Goal: Find specific page/section: Find specific page/section

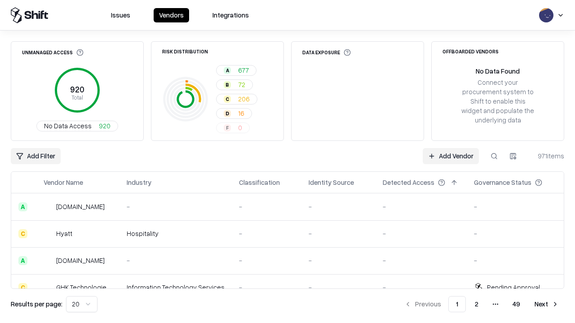
click at [82, 305] on html "Issues Vendors Integrations Unmanaged Access 920 Total No Data Access 920 Risk …" at bounding box center [287, 161] width 575 height 323
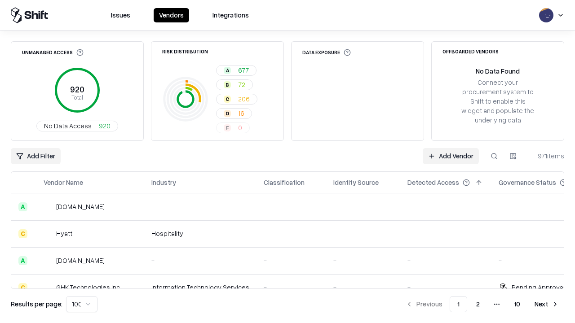
click at [547, 305] on button "Next" at bounding box center [546, 304] width 35 height 16
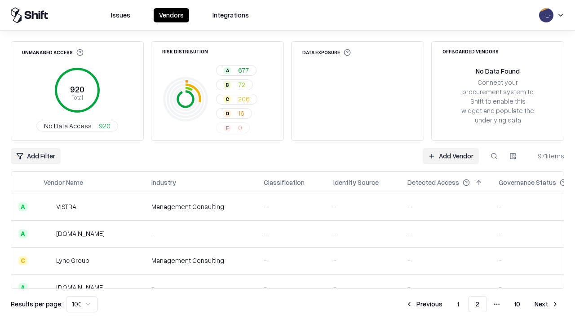
click at [547, 305] on button "Next" at bounding box center [546, 304] width 35 height 16
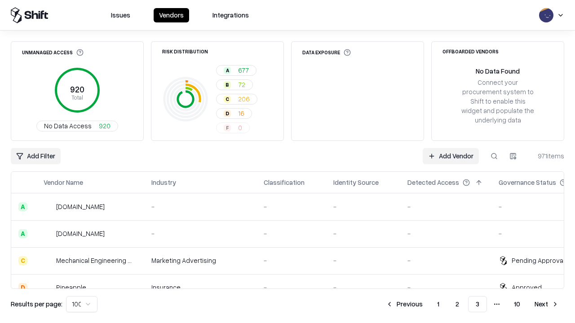
click at [547, 305] on button "Next" at bounding box center [546, 304] width 35 height 16
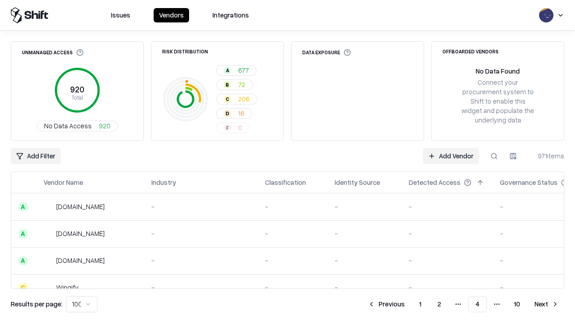
click at [547, 305] on button "Next" at bounding box center [546, 304] width 35 height 16
